Goal: Task Accomplishment & Management: Manage account settings

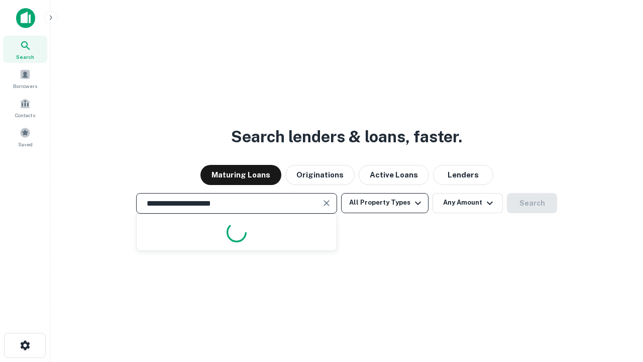
click at [385, 203] on button "All Property Types" at bounding box center [384, 203] width 87 height 20
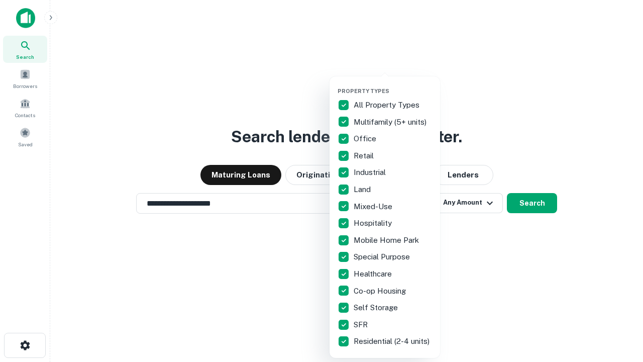
type input "**********"
click at [393, 84] on button "button" at bounding box center [393, 84] width 111 height 1
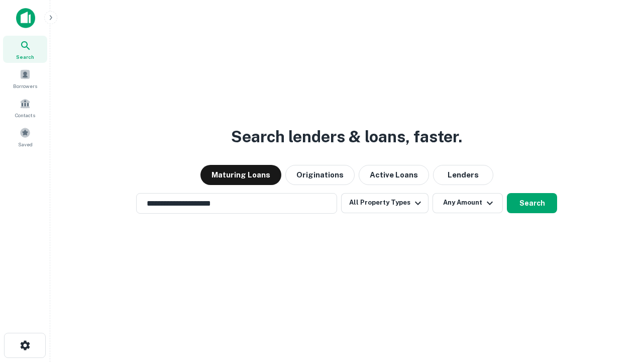
scroll to position [6, 121]
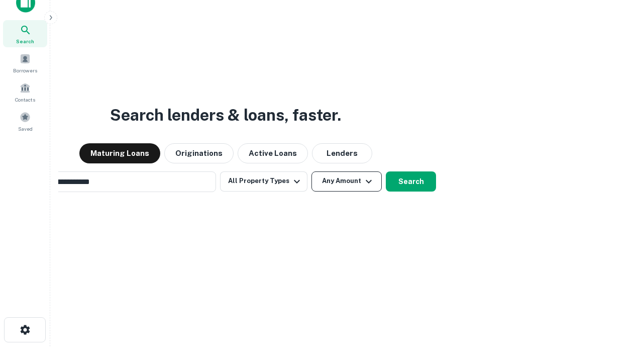
click at [312, 171] on button "Any Amount" at bounding box center [347, 181] width 70 height 20
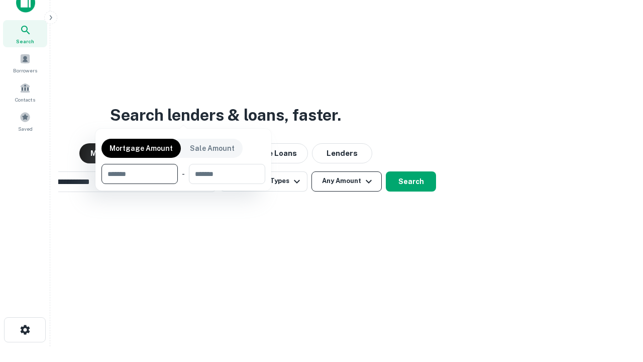
scroll to position [16, 0]
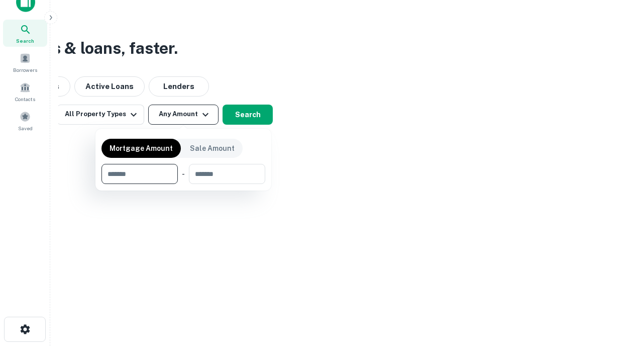
type input "*******"
click at [183, 184] on button "button" at bounding box center [184, 184] width 164 height 1
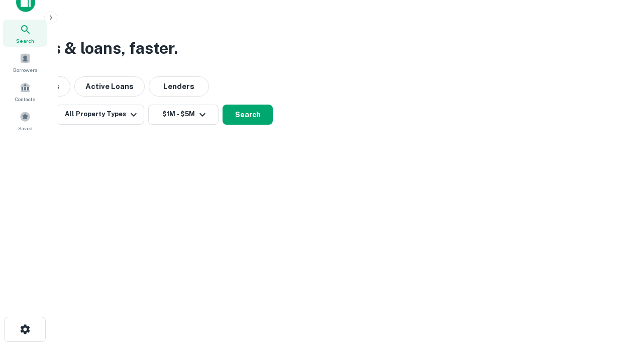
scroll to position [6, 185]
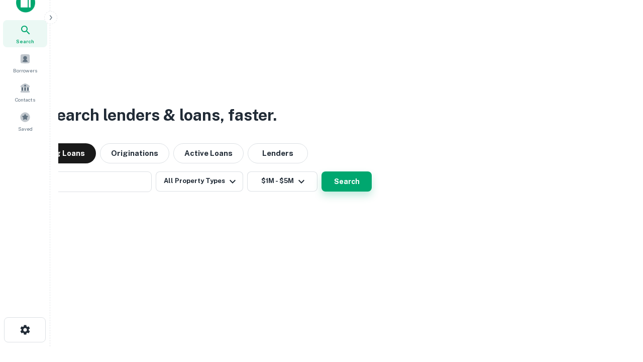
click at [322, 171] on button "Search" at bounding box center [347, 181] width 50 height 20
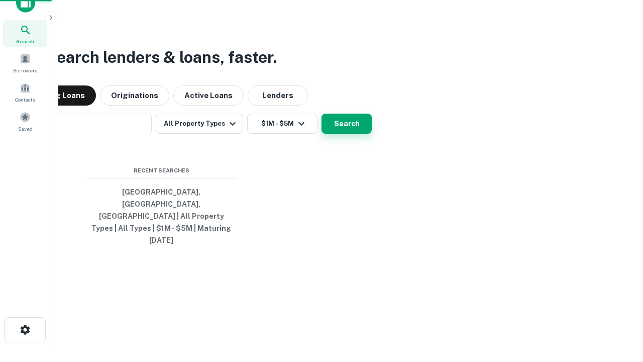
scroll to position [27, 284]
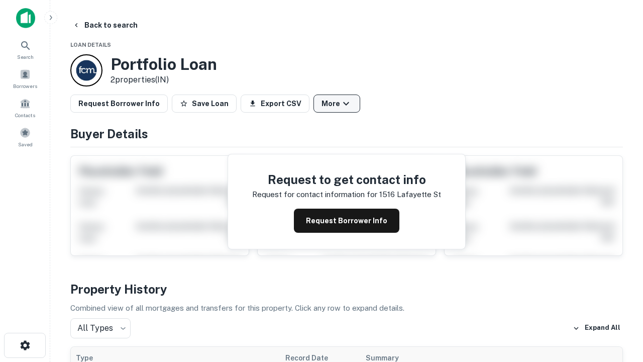
click at [337, 104] on button "More" at bounding box center [337, 103] width 47 height 18
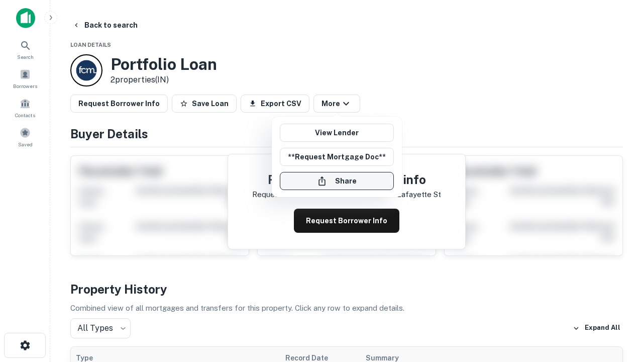
click at [337, 181] on button "Share" at bounding box center [337, 181] width 114 height 18
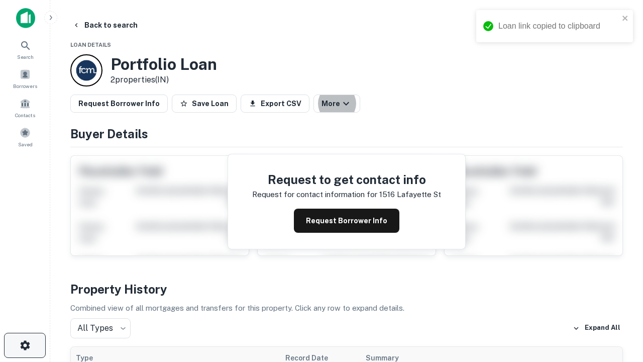
click at [25, 345] on icon "button" at bounding box center [25, 345] width 12 height 12
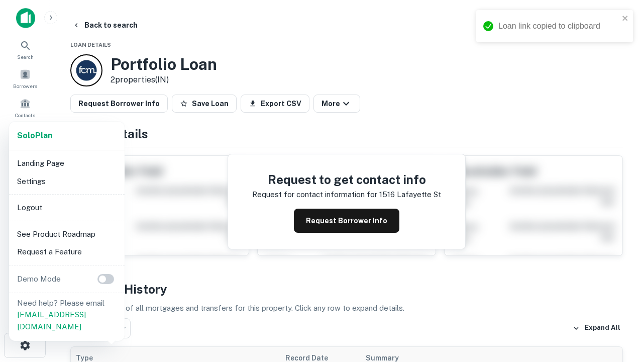
click at [66, 207] on li "Logout" at bounding box center [67, 207] width 108 height 18
